Goal: Transaction & Acquisition: Download file/media

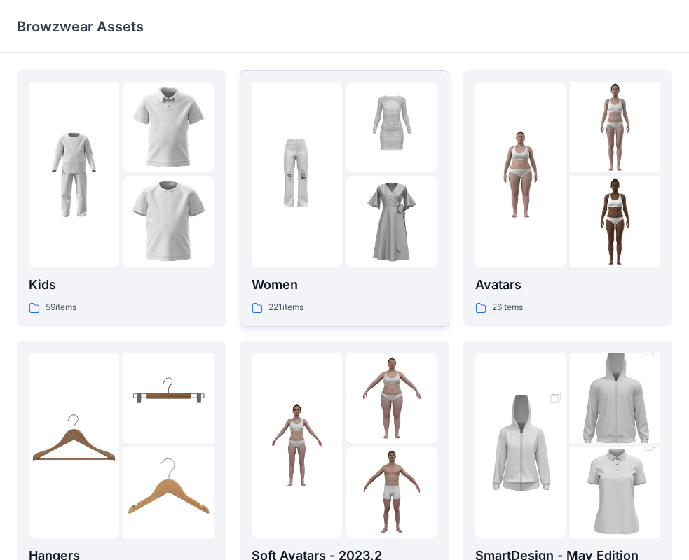
click at [315, 141] on div at bounding box center [296, 174] width 90 height 185
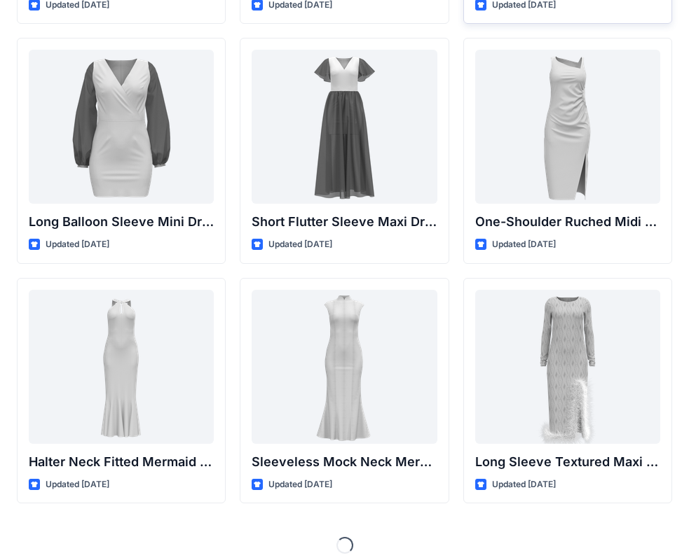
scroll to position [513, 0]
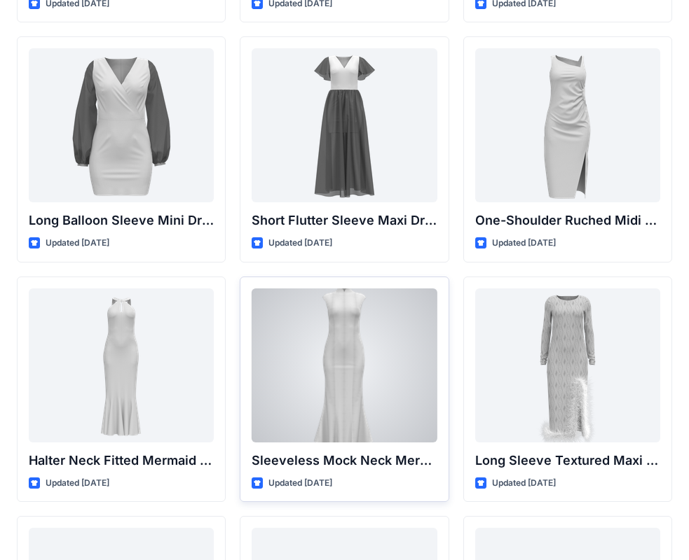
click at [335, 358] on div at bounding box center [343, 366] width 185 height 154
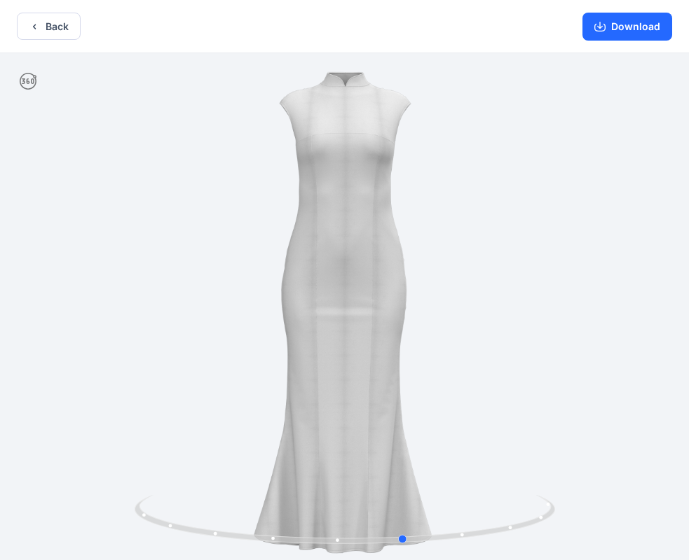
drag, startPoint x: 411, startPoint y: 334, endPoint x: 471, endPoint y: 298, distance: 70.4
click at [471, 298] on div at bounding box center [344, 308] width 689 height 510
click at [633, 26] on button "Download" at bounding box center [627, 27] width 90 height 28
click at [58, 27] on button "Back" at bounding box center [49, 26] width 64 height 27
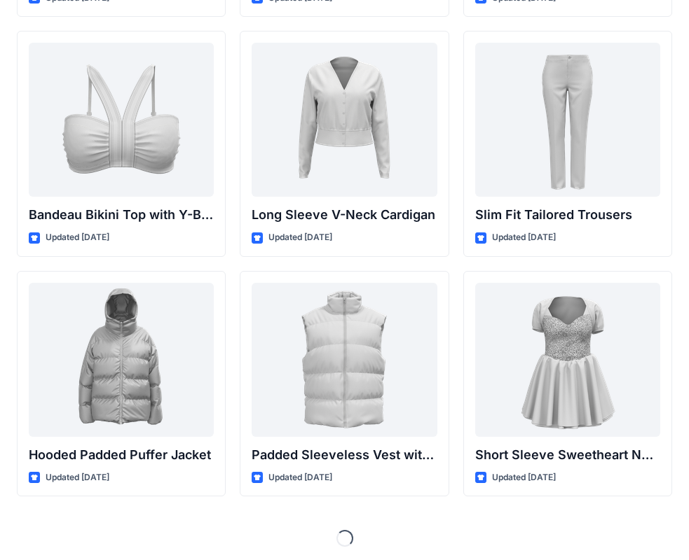
scroll to position [1482, 0]
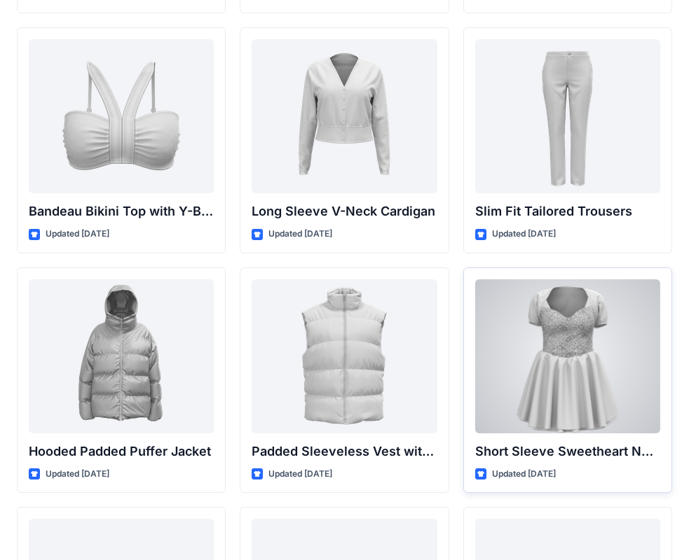
click at [587, 327] on div at bounding box center [567, 357] width 185 height 154
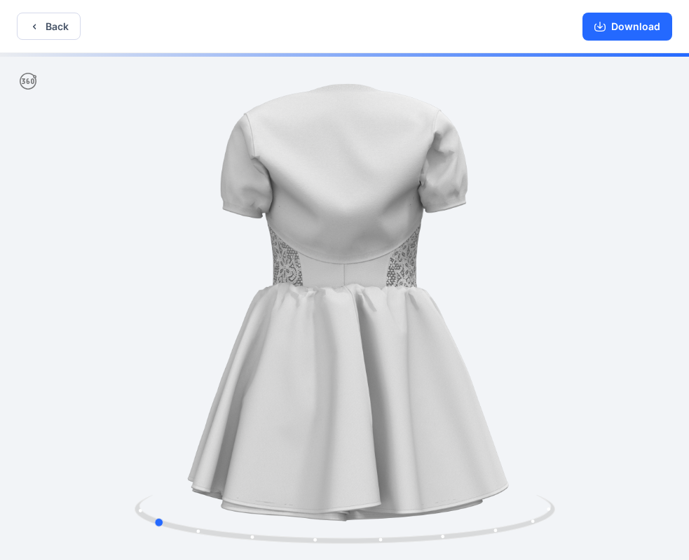
drag, startPoint x: 432, startPoint y: 317, endPoint x: 238, endPoint y: 312, distance: 193.4
click at [238, 312] on div at bounding box center [344, 308] width 689 height 510
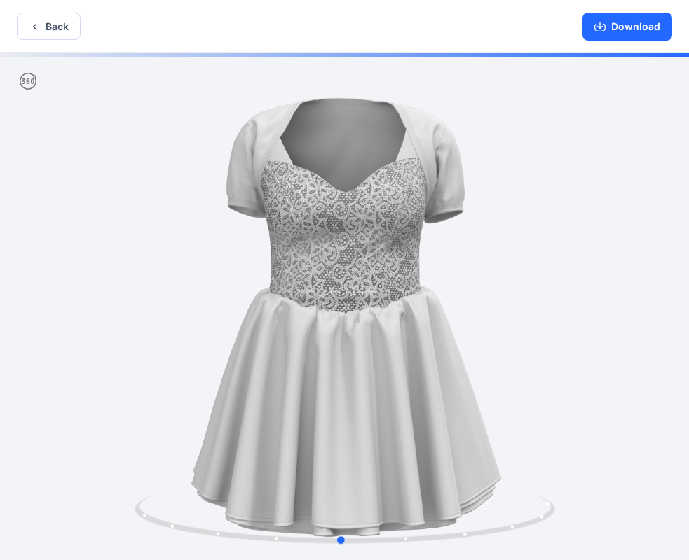
drag, startPoint x: 371, startPoint y: 333, endPoint x: 560, endPoint y: 322, distance: 190.1
click at [560, 322] on div at bounding box center [344, 308] width 689 height 510
click at [619, 27] on button "Download" at bounding box center [627, 27] width 90 height 28
click at [57, 25] on button "Back" at bounding box center [49, 26] width 64 height 27
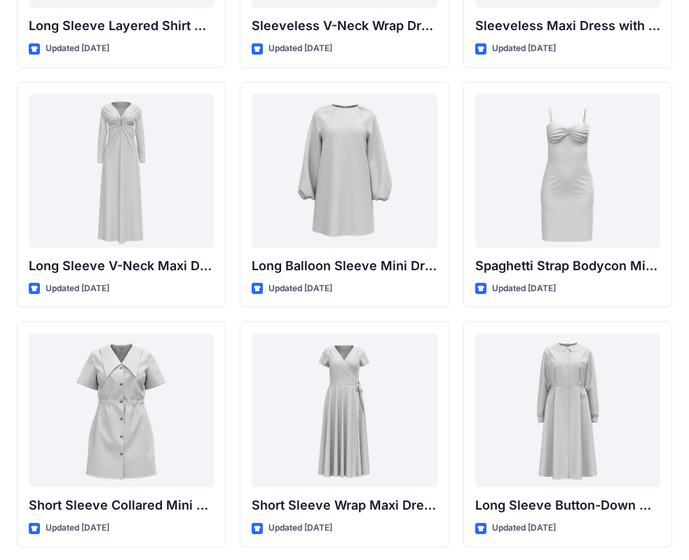
scroll to position [2183, 0]
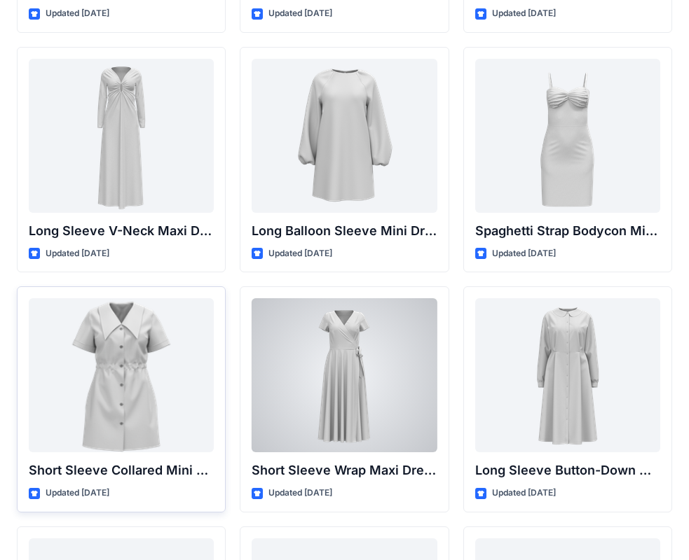
click at [189, 371] on div at bounding box center [121, 375] width 185 height 154
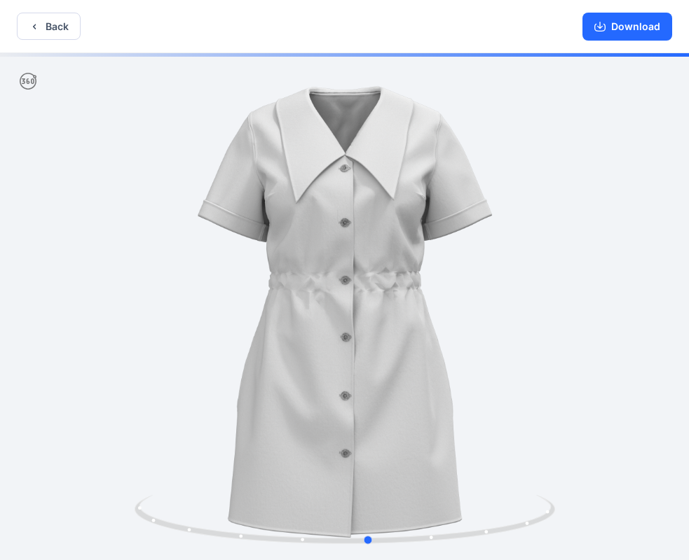
drag, startPoint x: 418, startPoint y: 329, endPoint x: 493, endPoint y: 303, distance: 79.7
click at [493, 303] on div at bounding box center [344, 308] width 689 height 510
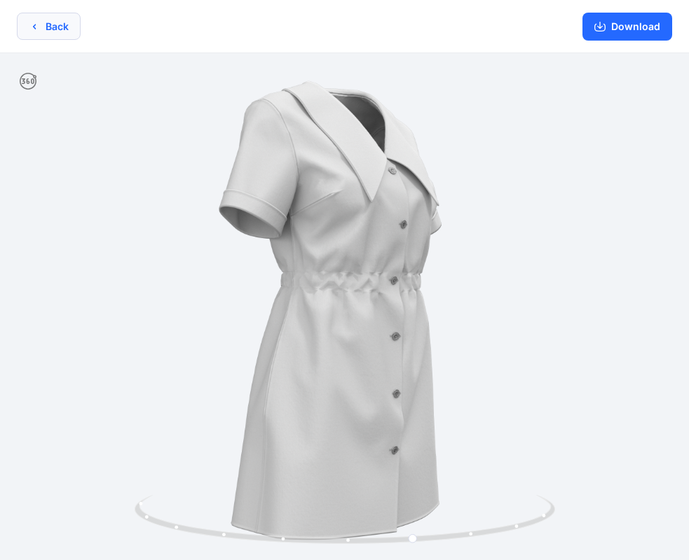
click at [61, 25] on button "Back" at bounding box center [49, 26] width 64 height 27
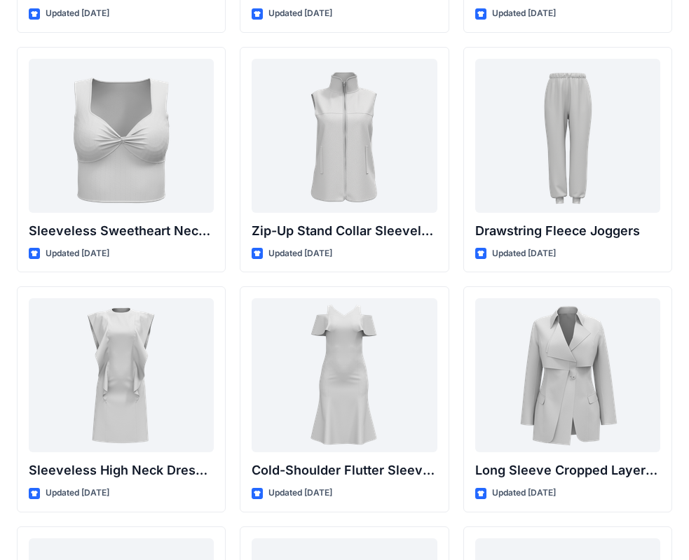
scroll to position [4829, 0]
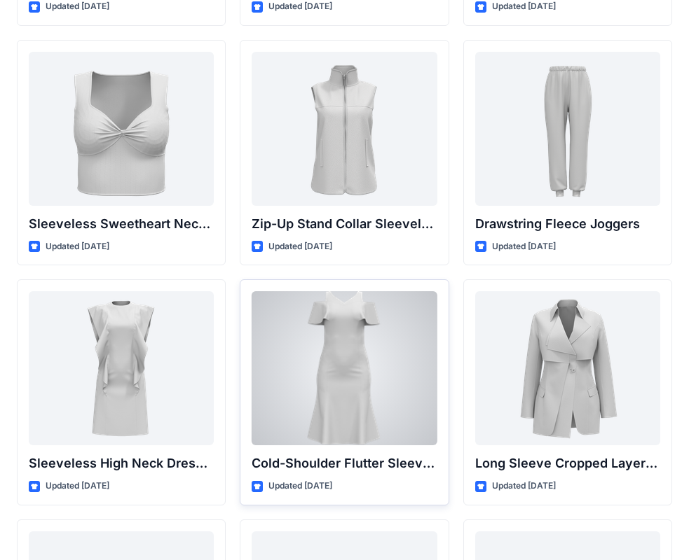
click at [326, 354] on div at bounding box center [343, 368] width 185 height 154
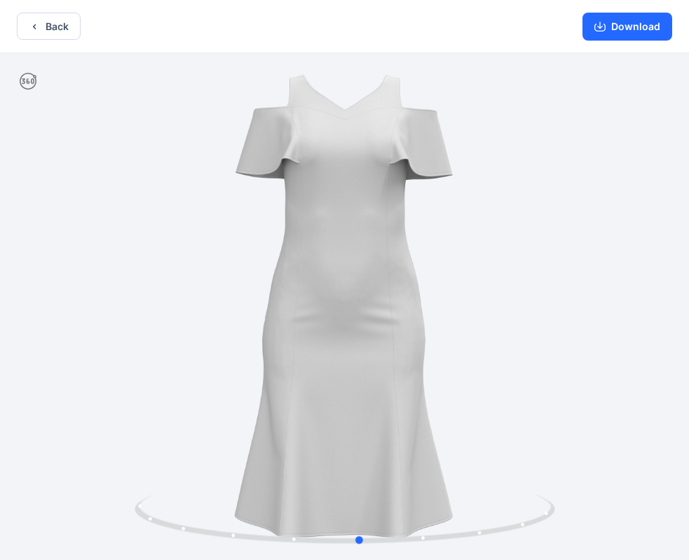
drag, startPoint x: 407, startPoint y: 312, endPoint x: 422, endPoint y: 303, distance: 18.3
click at [422, 303] on div at bounding box center [344, 308] width 689 height 510
click at [648, 25] on button "Download" at bounding box center [627, 27] width 90 height 28
